Goal: Information Seeking & Learning: Learn about a topic

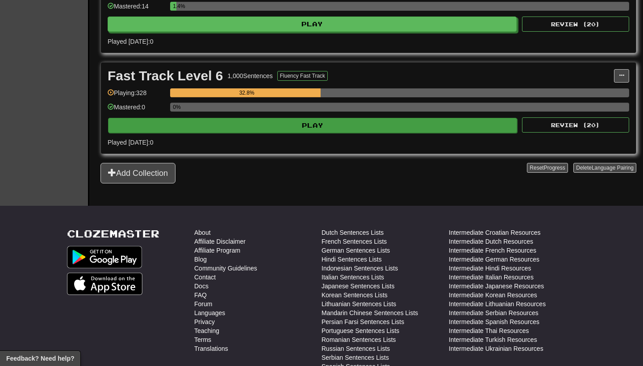
scroll to position [648, 0]
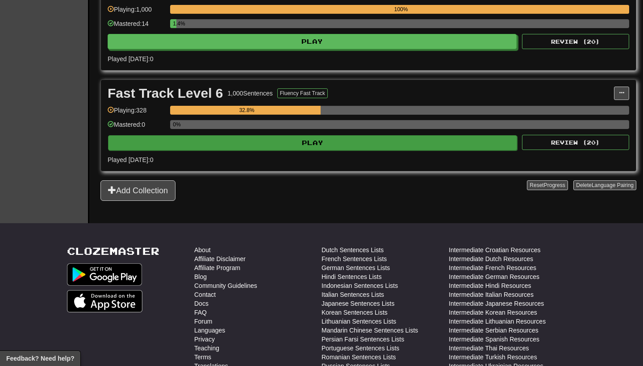
click at [335, 140] on button "Play" at bounding box center [312, 142] width 409 height 15
select select "**"
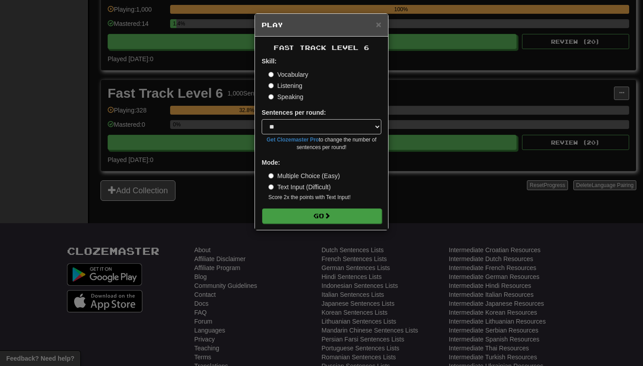
click at [338, 211] on button "Go" at bounding box center [322, 215] width 120 height 15
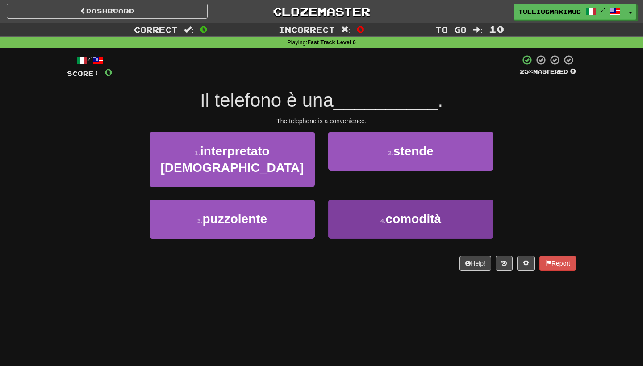
click at [382, 199] on button "4 . comodità" at bounding box center [410, 218] width 165 height 39
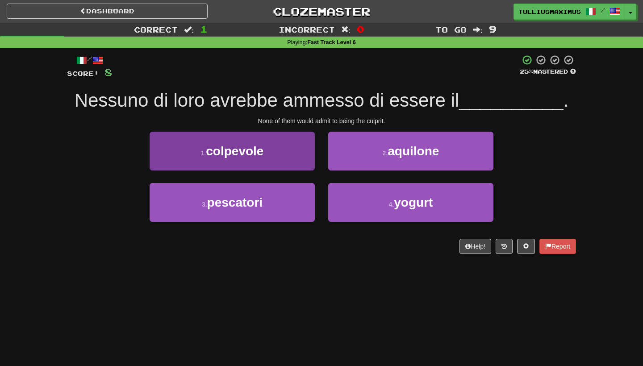
click at [273, 144] on button "1 . colpevole" at bounding box center [231, 151] width 165 height 39
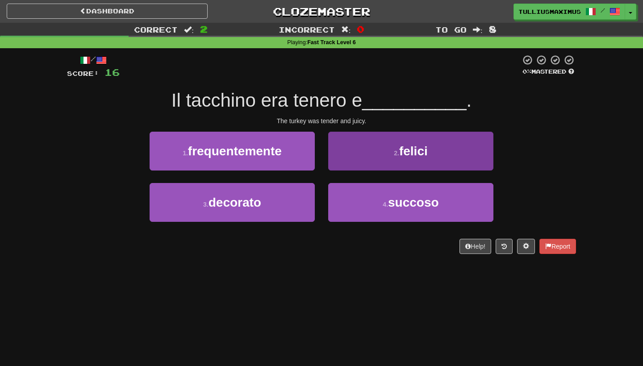
click at [356, 153] on button "2 . felici" at bounding box center [410, 151] width 165 height 39
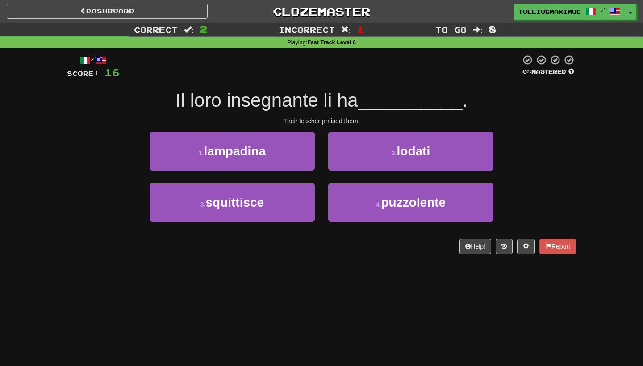
click at [345, 170] on div "2 . lodati" at bounding box center [410, 157] width 179 height 51
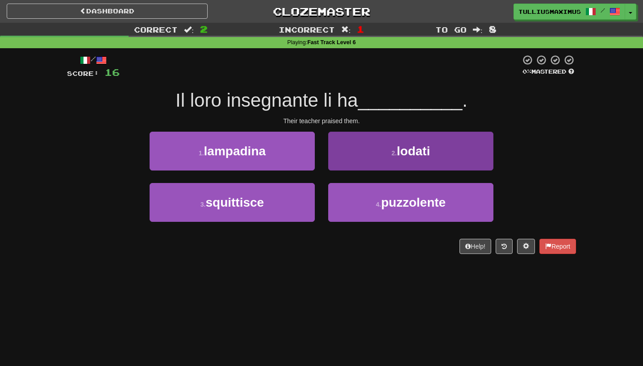
click at [350, 159] on button "2 . lodati" at bounding box center [410, 151] width 165 height 39
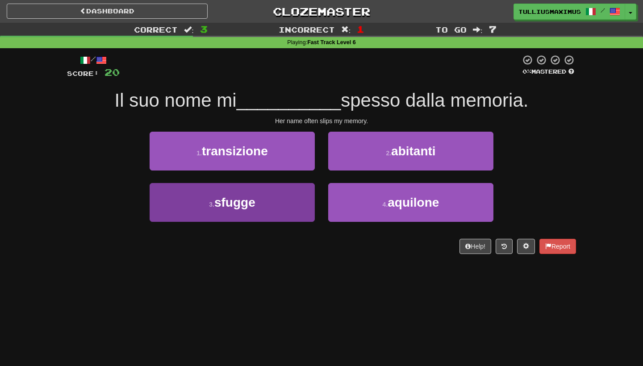
click at [305, 194] on button "3 . sfugge" at bounding box center [231, 202] width 165 height 39
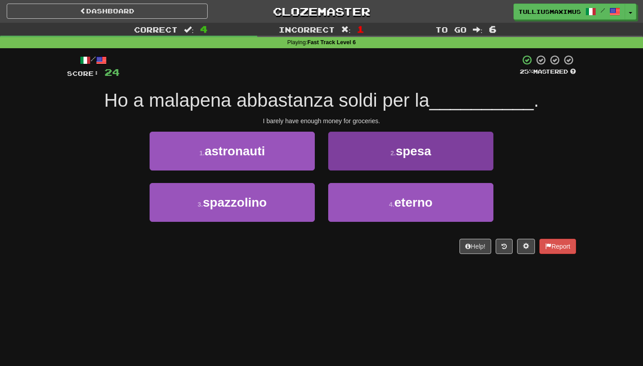
click at [345, 152] on button "2 . spesa" at bounding box center [410, 151] width 165 height 39
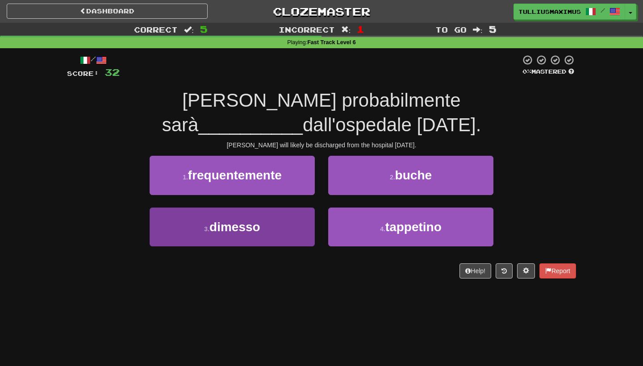
click at [307, 208] on button "3 . dimesso" at bounding box center [231, 227] width 165 height 39
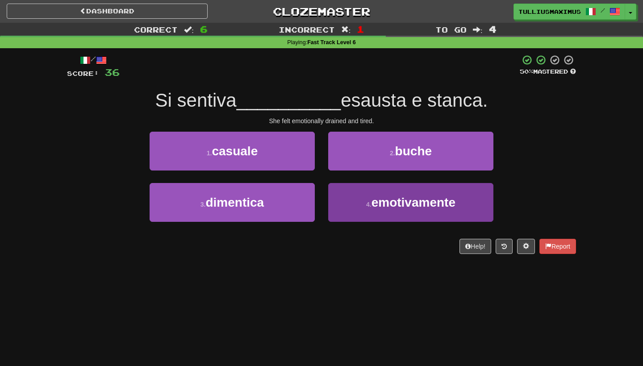
click at [363, 195] on button "4 . emotivamente" at bounding box center [410, 202] width 165 height 39
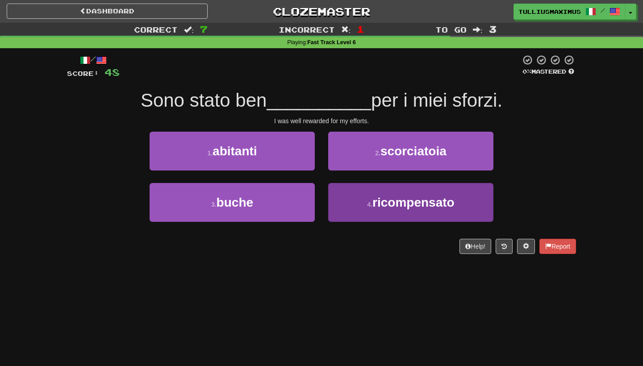
click at [354, 198] on button "4 . ricompensato" at bounding box center [410, 202] width 165 height 39
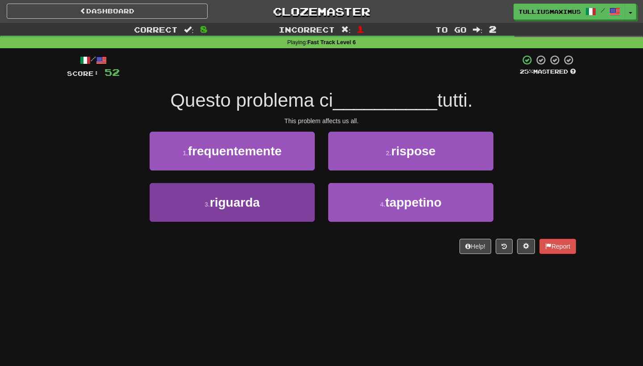
click at [288, 198] on button "3 . riguarda" at bounding box center [231, 202] width 165 height 39
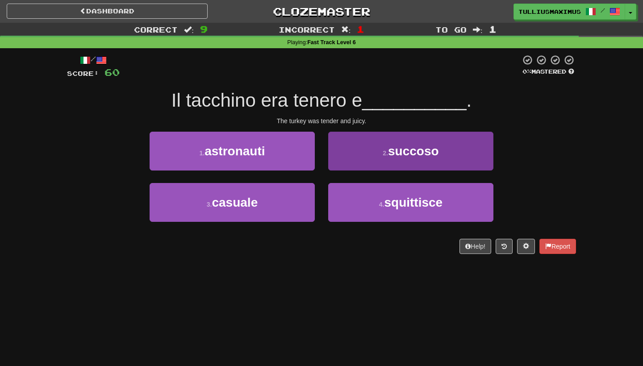
click at [391, 145] on span "succoso" at bounding box center [413, 151] width 51 height 14
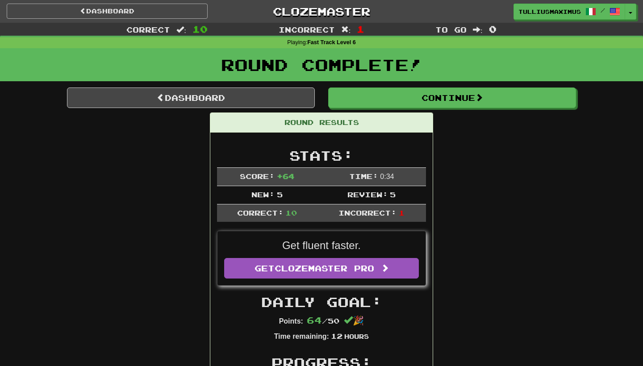
click at [159, 17] on link "Dashboard" at bounding box center [107, 11] width 201 height 15
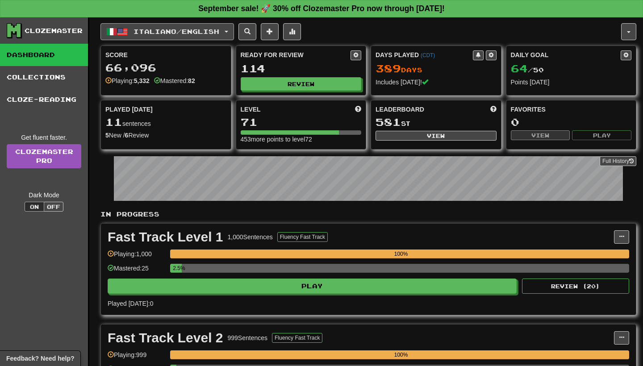
click at [216, 31] on span "Italiano / English" at bounding box center [176, 32] width 86 height 8
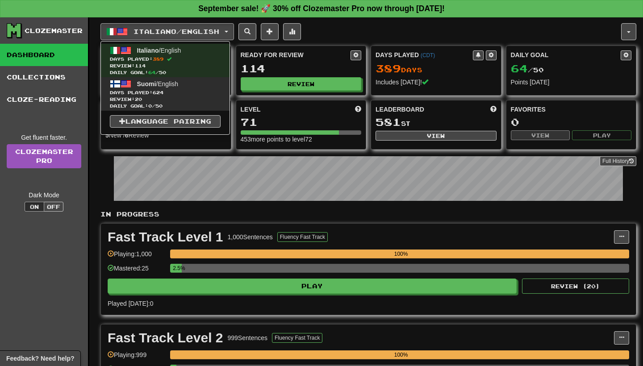
click at [206, 91] on span "Days Played: 624" at bounding box center [165, 92] width 111 height 7
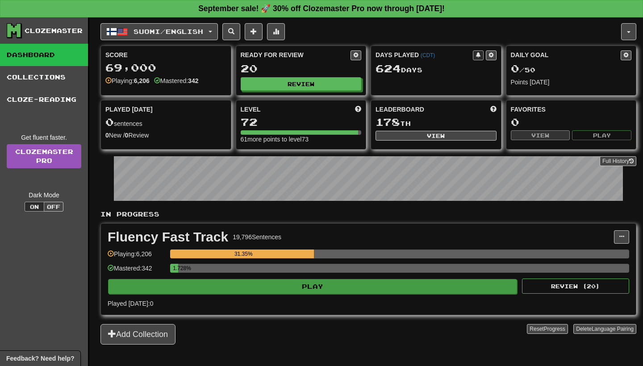
click at [389, 292] on button "Play" at bounding box center [312, 286] width 409 height 15
select select "**"
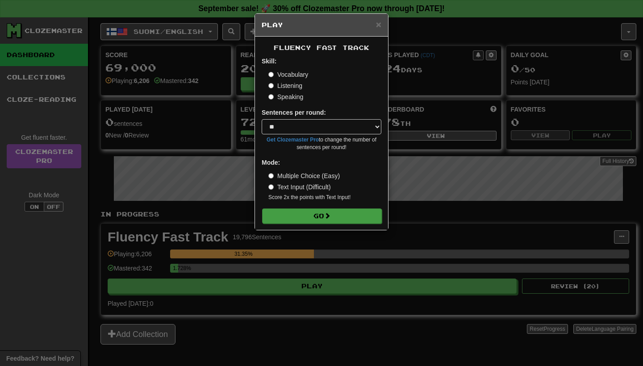
click at [348, 221] on div "Fluency Fast Track Skill: Vocabulary Listening Speaking Sentences per round: * …" at bounding box center [321, 133] width 133 height 193
click at [348, 216] on button "Go" at bounding box center [322, 215] width 120 height 15
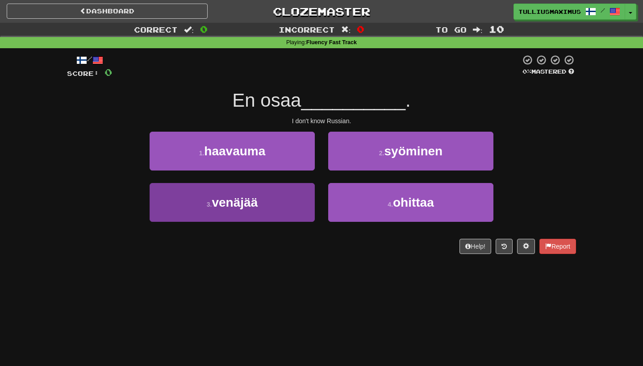
click at [243, 202] on span "venäjää" at bounding box center [235, 202] width 46 height 14
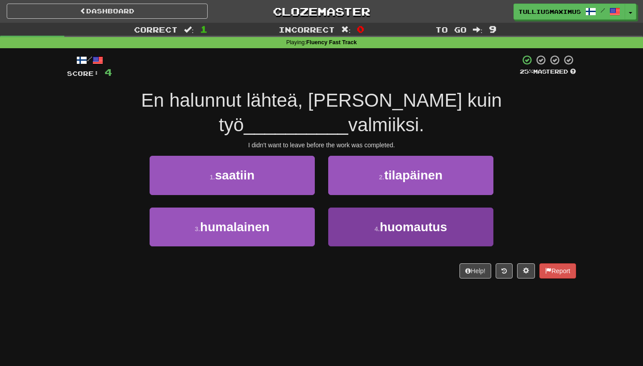
click at [352, 214] on button "4 . huomautus" at bounding box center [410, 227] width 165 height 39
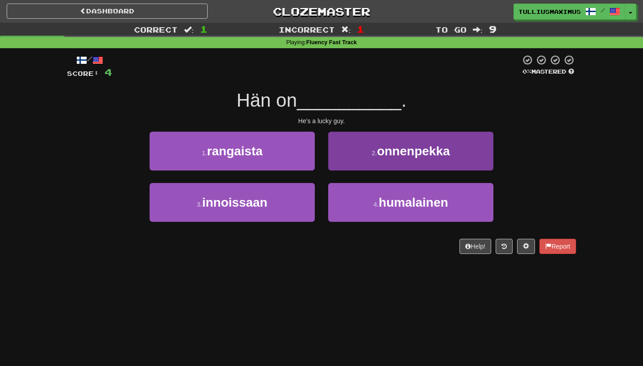
click at [339, 150] on button "2 . onnenpekka" at bounding box center [410, 151] width 165 height 39
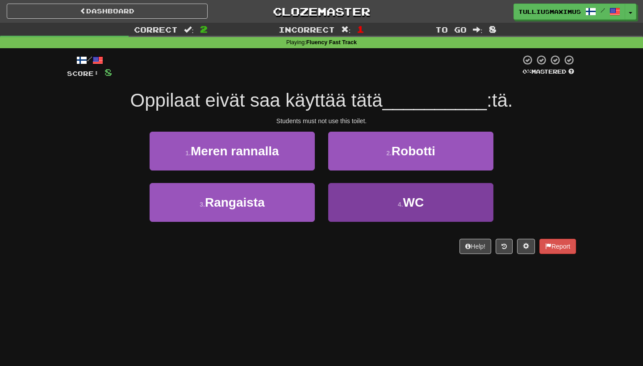
click at [351, 203] on button "4 . WC" at bounding box center [410, 202] width 165 height 39
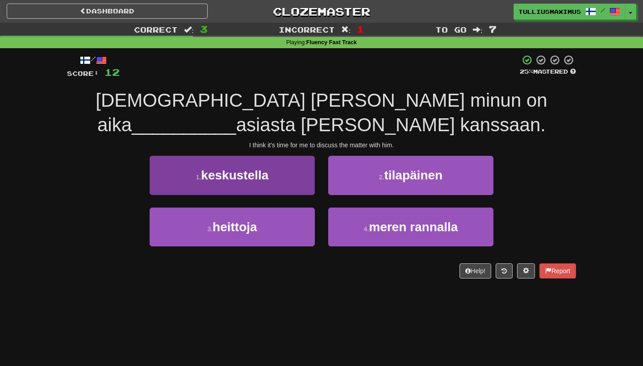
click at [295, 176] on button "1 . keskustella" at bounding box center [231, 175] width 165 height 39
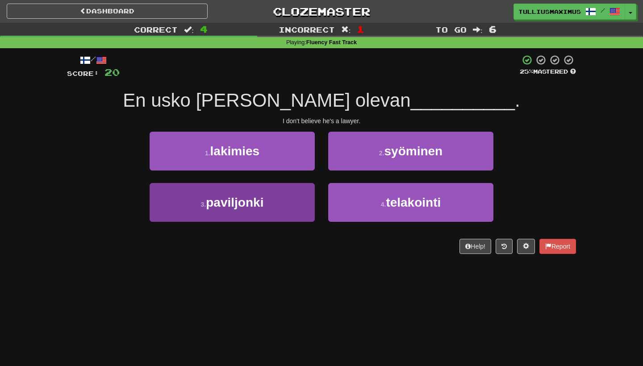
click at [288, 204] on button "3 . paviljonki" at bounding box center [231, 202] width 165 height 39
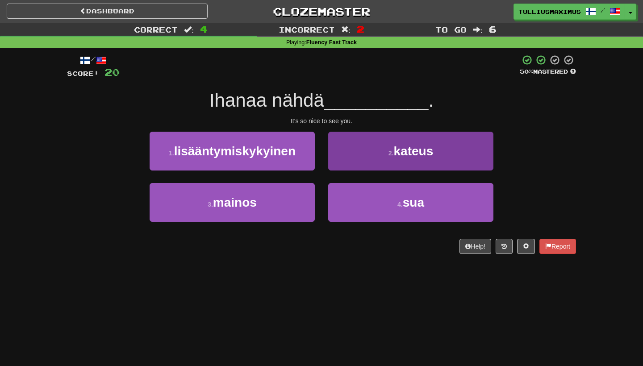
click at [347, 148] on button "2 . kateus" at bounding box center [410, 151] width 165 height 39
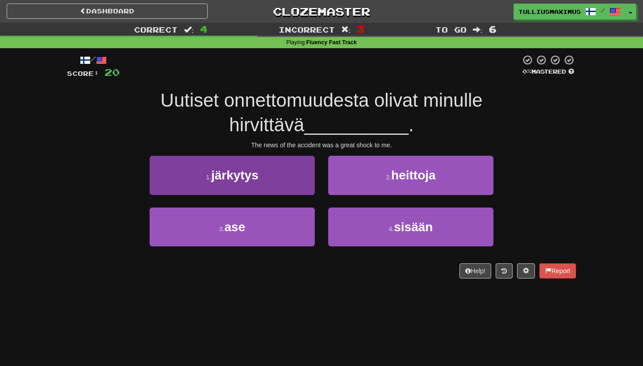
click at [295, 182] on button "1 . järkytys" at bounding box center [231, 175] width 165 height 39
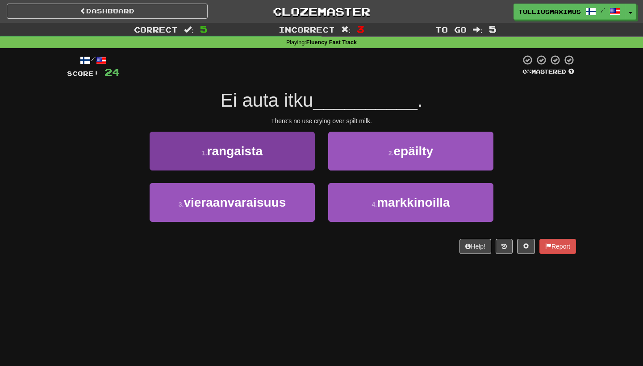
click at [291, 153] on button "1 . rangaista" at bounding box center [231, 151] width 165 height 39
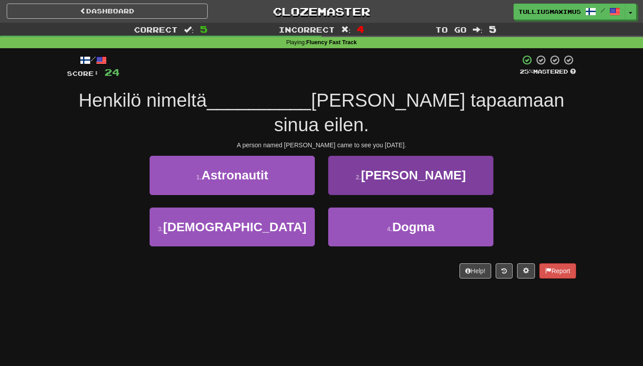
click at [356, 156] on button "2 . Williams" at bounding box center [410, 175] width 165 height 39
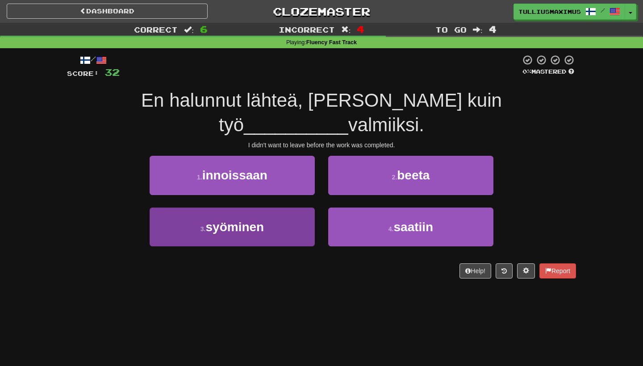
click at [302, 208] on button "3 . syöminen" at bounding box center [231, 227] width 165 height 39
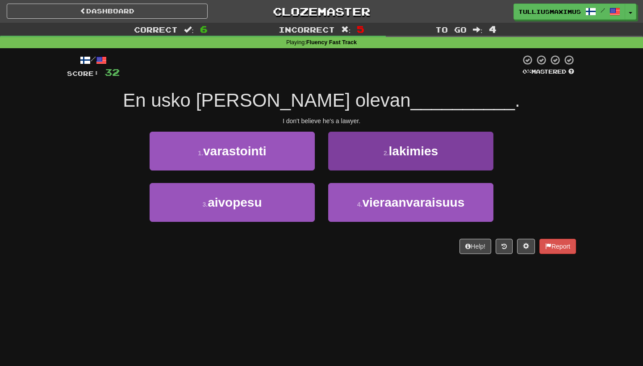
click at [339, 151] on button "2 . lakimies" at bounding box center [410, 151] width 165 height 39
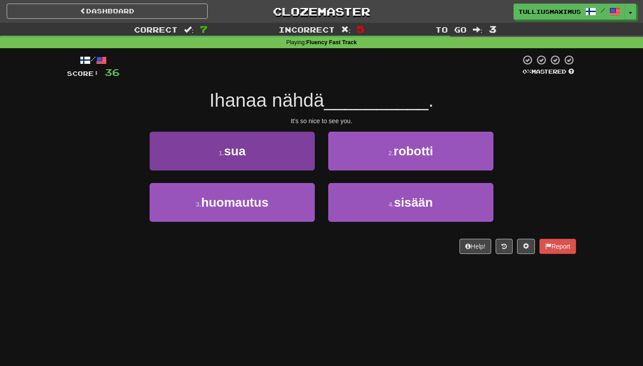
click at [301, 158] on button "1 . sua" at bounding box center [231, 151] width 165 height 39
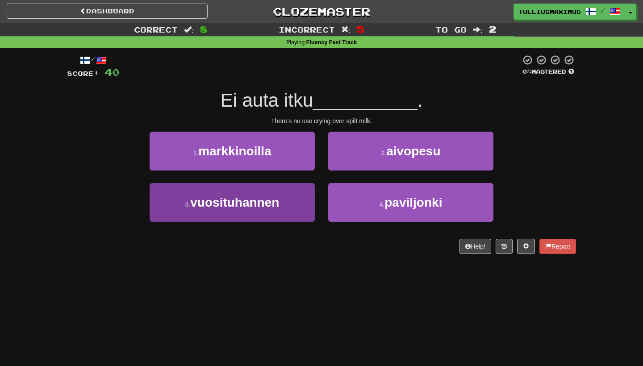
click at [303, 199] on button "3 . vuosituhannen" at bounding box center [231, 202] width 165 height 39
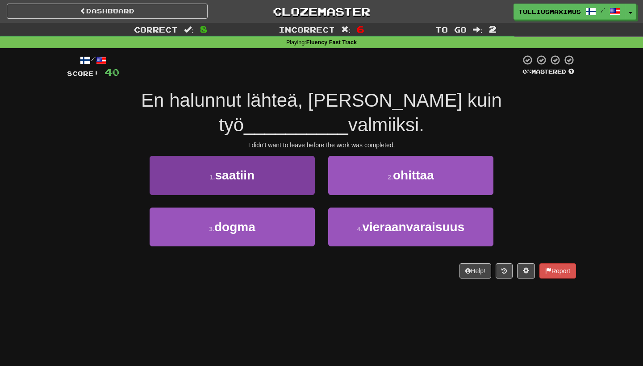
click at [295, 156] on button "1 . saatiin" at bounding box center [231, 175] width 165 height 39
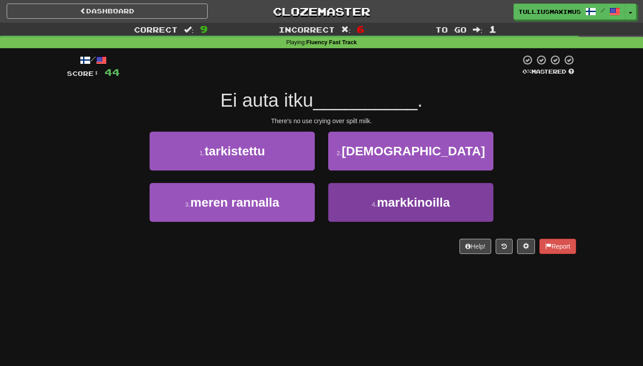
click at [379, 197] on span "markkinoilla" at bounding box center [413, 202] width 73 height 14
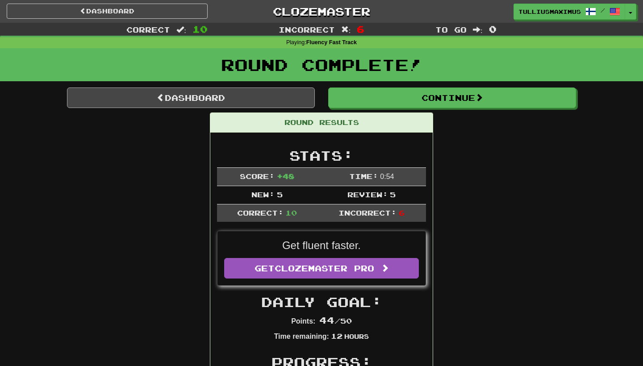
click at [287, 95] on link "Dashboard" at bounding box center [191, 97] width 248 height 21
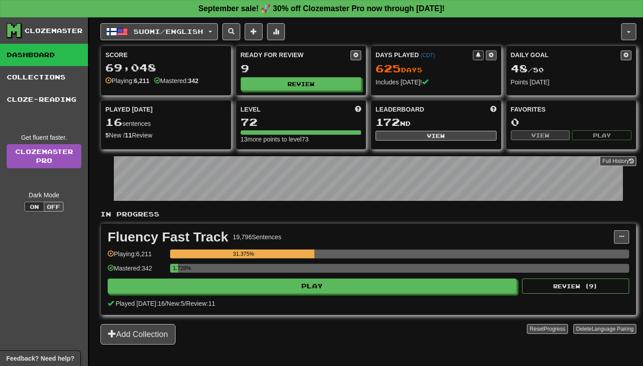
click at [495, 57] on button at bounding box center [491, 55] width 11 height 10
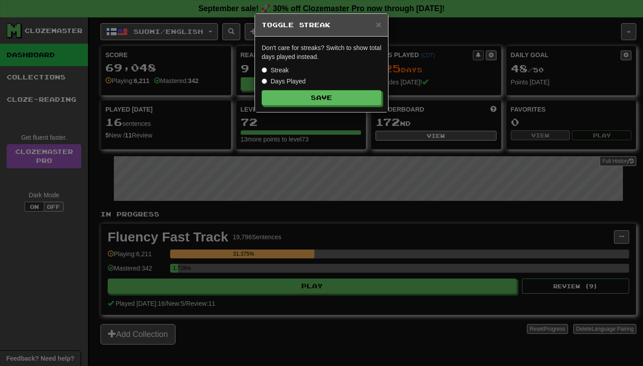
click at [271, 66] on label "Streak" at bounding box center [275, 70] width 27 height 9
click at [289, 99] on button "Save" at bounding box center [322, 98] width 120 height 15
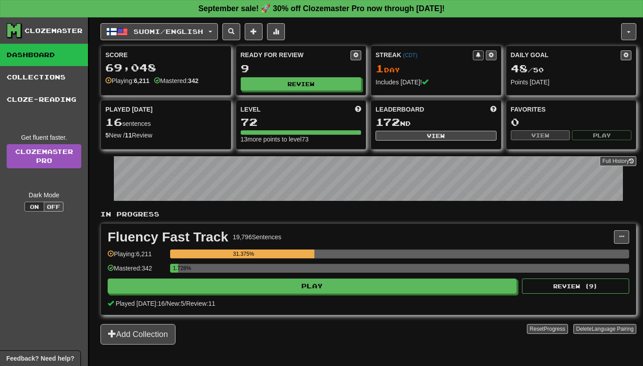
click at [494, 54] on button at bounding box center [491, 55] width 11 height 10
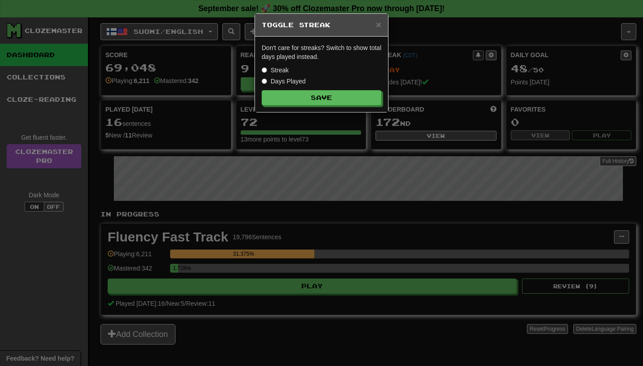
click at [294, 89] on div "Don't care for streaks? Switch to show total days played instead. Streak Days P…" at bounding box center [321, 74] width 133 height 75
click at [294, 83] on label "Days Played" at bounding box center [284, 81] width 44 height 9
click at [303, 102] on button "Save" at bounding box center [322, 98] width 120 height 15
